Goal: Task Accomplishment & Management: Manage account settings

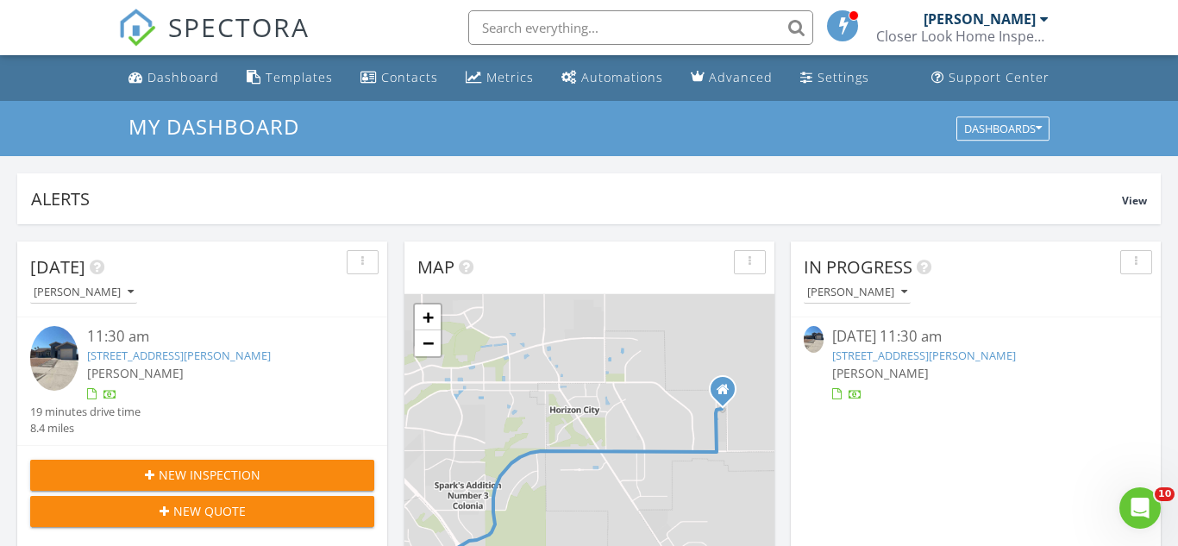
click at [142, 361] on link "13324 Mitchell Dr, Horizon City, TX 79928" at bounding box center [179, 356] width 184 height 16
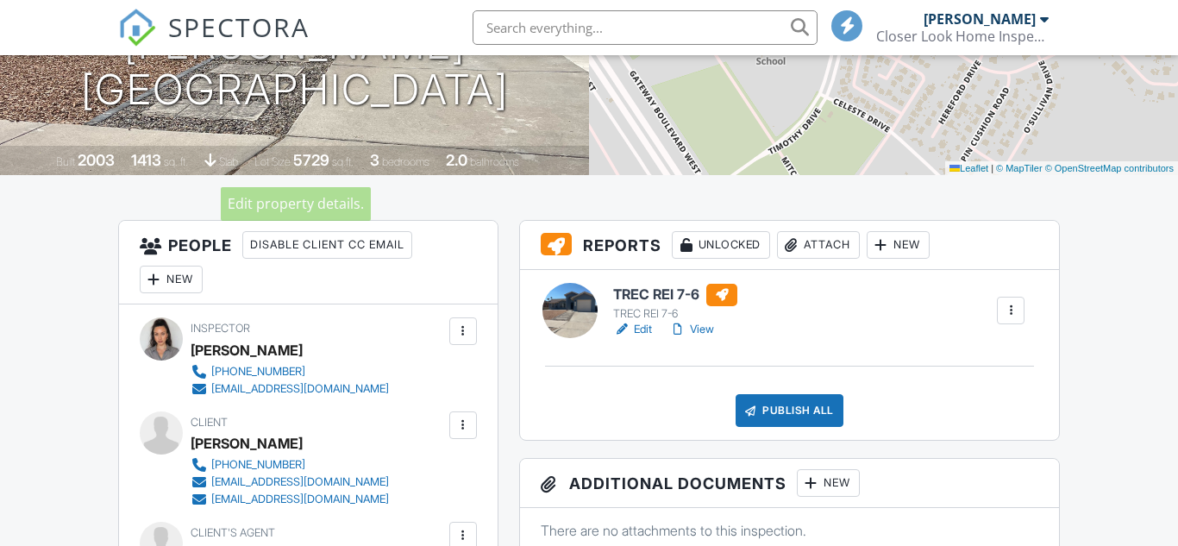
scroll to position [298, 0]
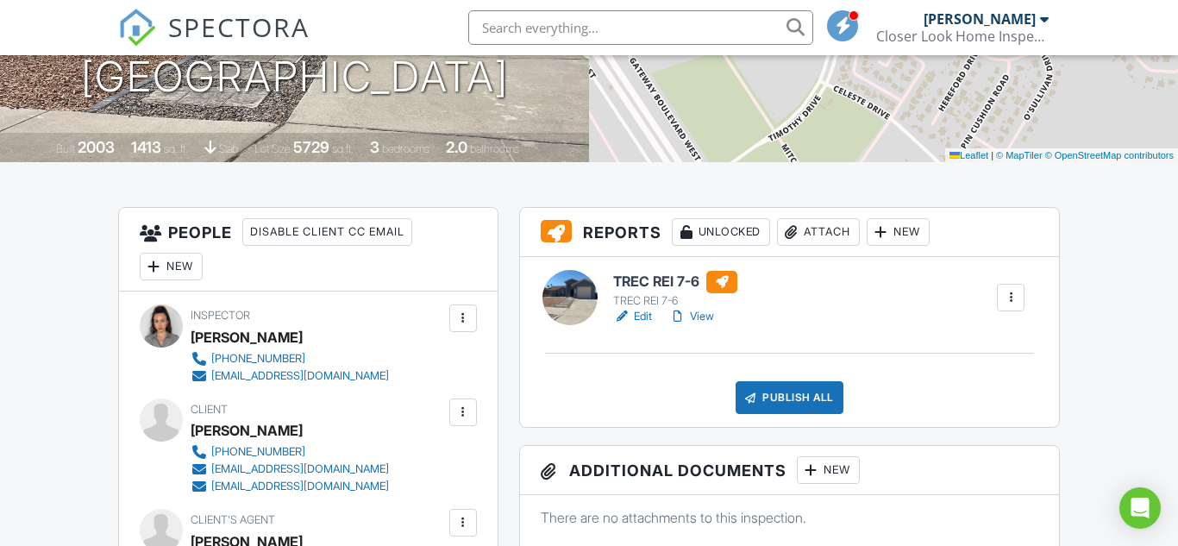
click at [640, 317] on link "Edit" at bounding box center [632, 316] width 39 height 17
